Goal: Transaction & Acquisition: Purchase product/service

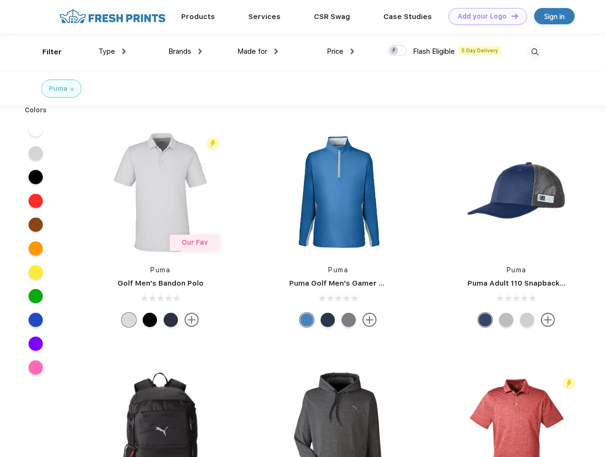
click at [484, 16] on link "Add your Logo Design Tool" at bounding box center [488, 16] width 79 height 17
click at [0, 0] on div "Design Tool" at bounding box center [0, 0] width 0 height 0
click at [511, 16] on link "Add your Logo Design Tool" at bounding box center [488, 16] width 79 height 17
click at [46, 52] on div "Filter" at bounding box center [52, 52] width 20 height 11
click at [112, 51] on span "Type" at bounding box center [107, 51] width 17 height 9
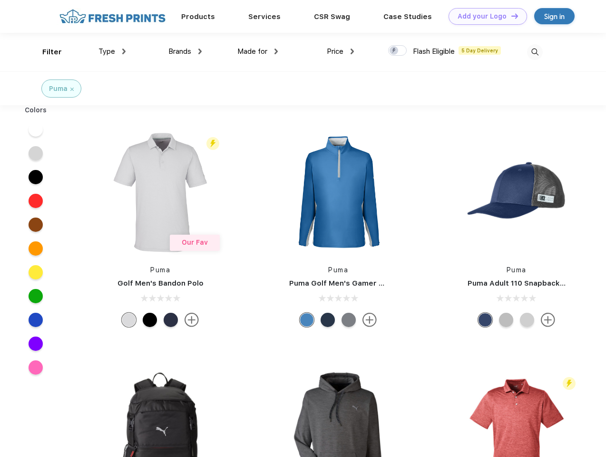
click at [185, 51] on span "Brands" at bounding box center [179, 51] width 23 height 9
click at [258, 51] on span "Made for" at bounding box center [252, 51] width 30 height 9
click at [341, 51] on span "Price" at bounding box center [335, 51] width 17 height 9
click at [398, 51] on div at bounding box center [397, 50] width 19 height 10
click at [395, 51] on input "checkbox" at bounding box center [391, 48] width 6 height 6
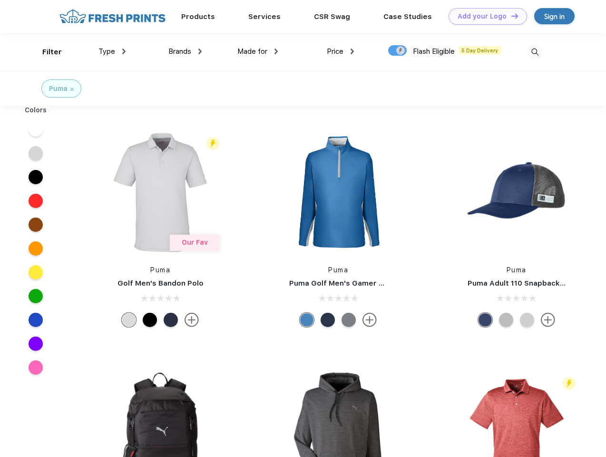
click at [535, 52] on img at bounding box center [535, 52] width 16 height 16
